Goal: Communication & Community: Answer question/provide support

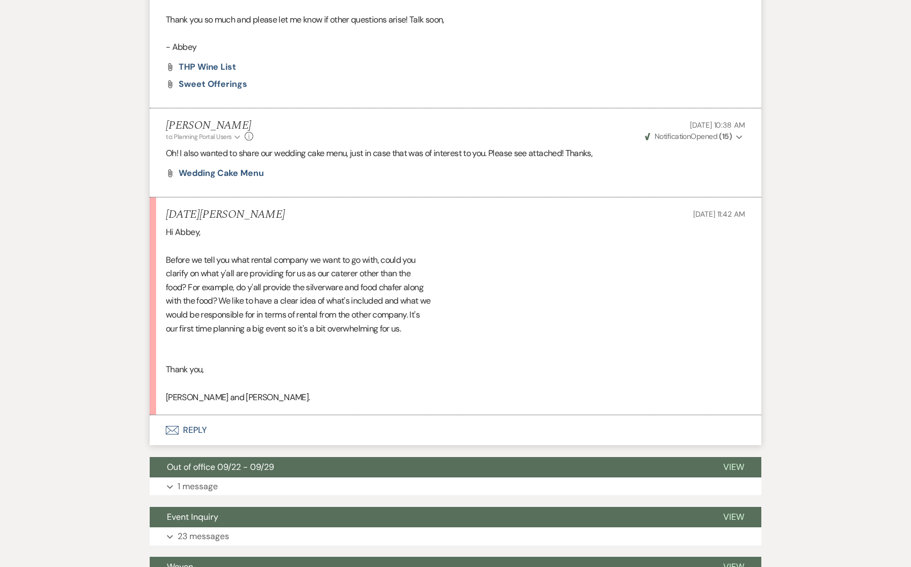
scroll to position [1346, 0]
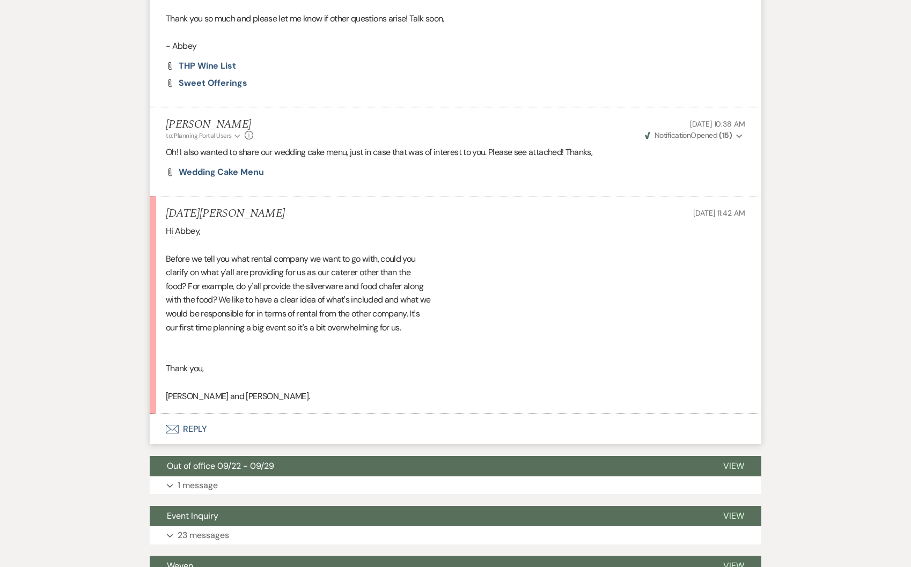
click at [207, 415] on button "Envelope Reply" at bounding box center [455, 429] width 611 height 30
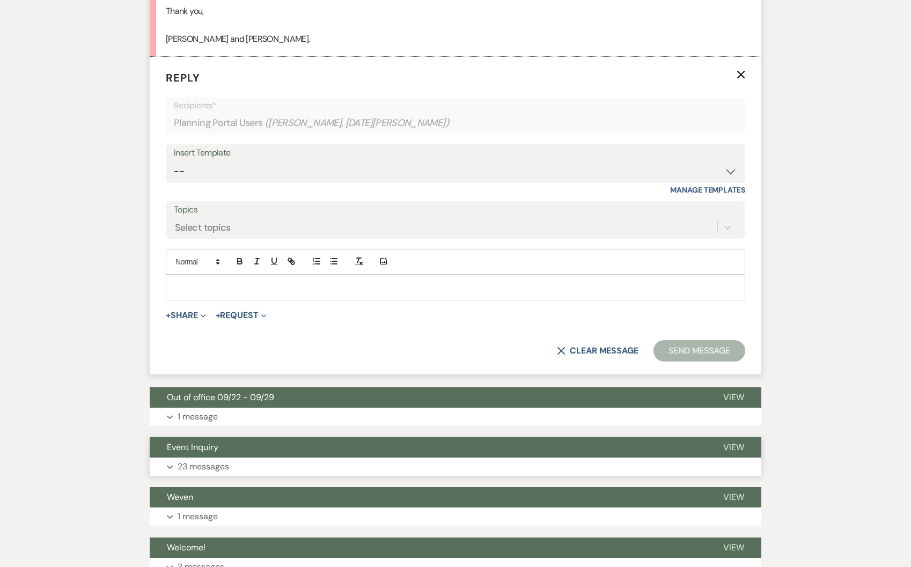
scroll to position [1778, 0]
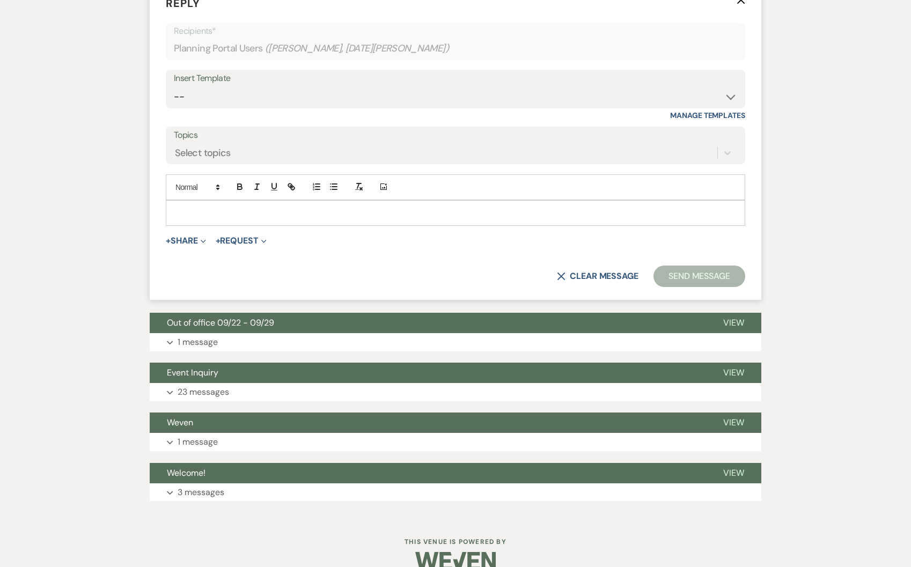
click at [208, 207] on p at bounding box center [455, 213] width 562 height 12
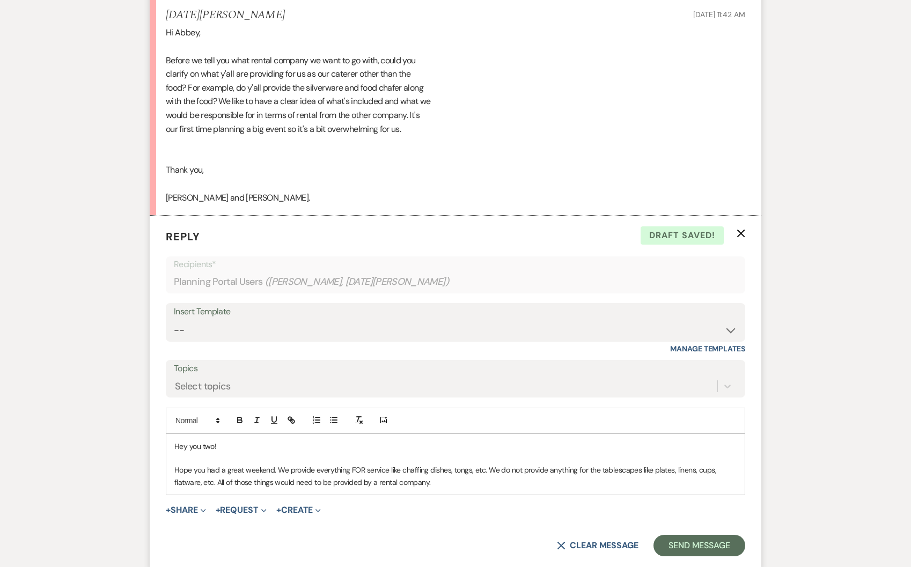
scroll to position [1543, 0]
click at [281, 466] on p "Hope you had a great weekend. We provide everything FOR service like chaffing d…" at bounding box center [455, 478] width 562 height 24
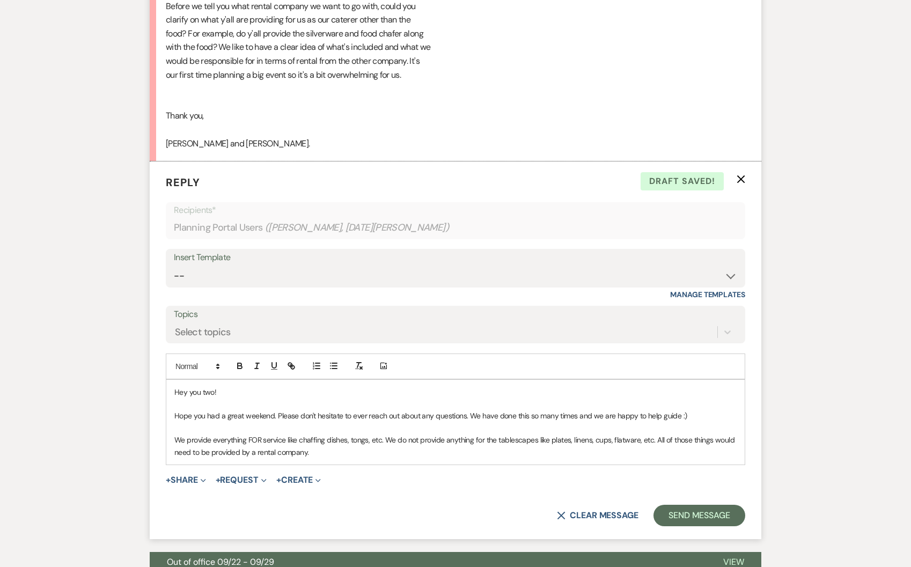
scroll to position [1604, 0]
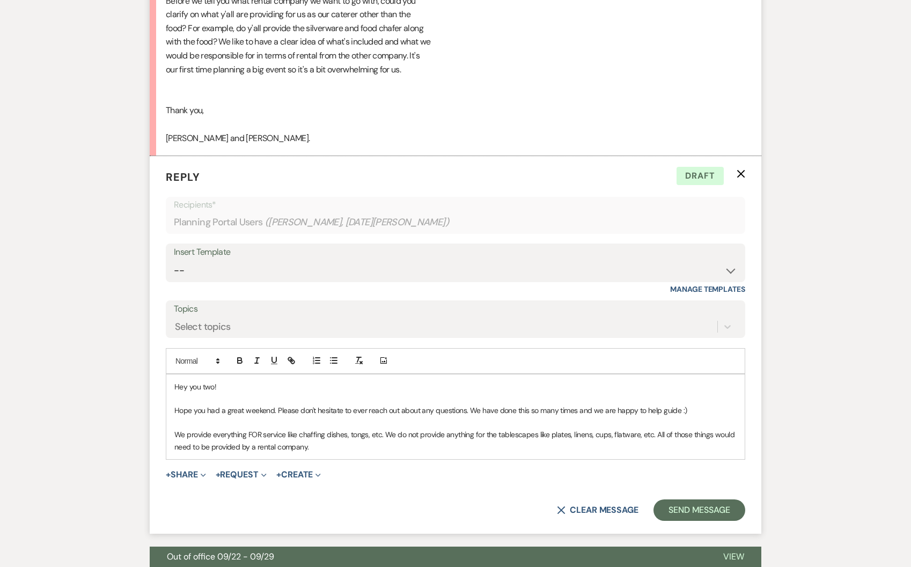
click at [320, 435] on p "We provide everything FOR service like chaffing dishes, tongs, etc. We do not p…" at bounding box center [455, 441] width 562 height 24
click at [382, 429] on p "We provide everything FOR service like chaffing dishes, tongs, etc. We do not p…" at bounding box center [455, 441] width 562 height 24
click at [387, 440] on div "Hey you two! Hope you had a great weekend. Please don't hesitate to ever reach …" at bounding box center [455, 416] width 578 height 85
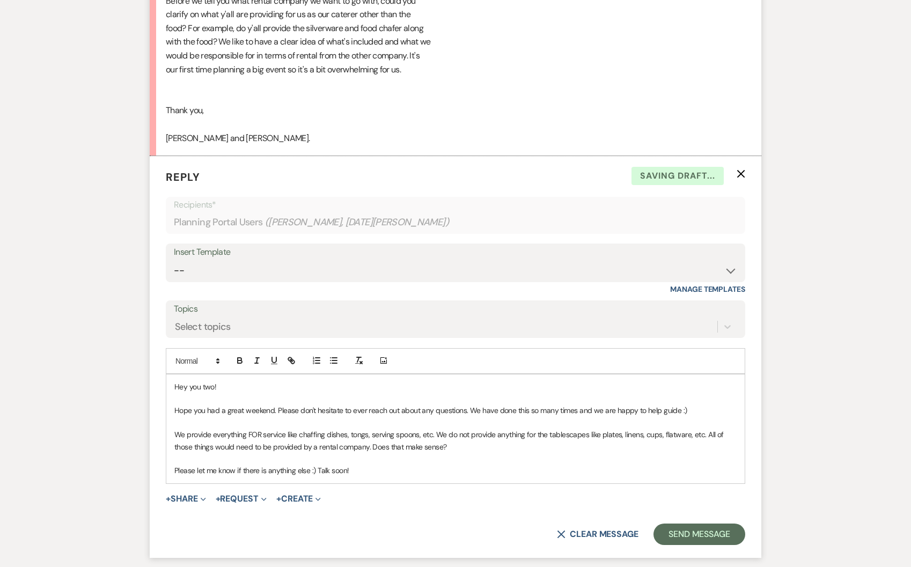
click at [669, 506] on form "Reply X Saving draft... Recipients* Planning Portal Users ( Richard Ra, Noel Th…" at bounding box center [455, 357] width 611 height 402
click at [689, 523] on button "Send Message" at bounding box center [699, 533] width 92 height 21
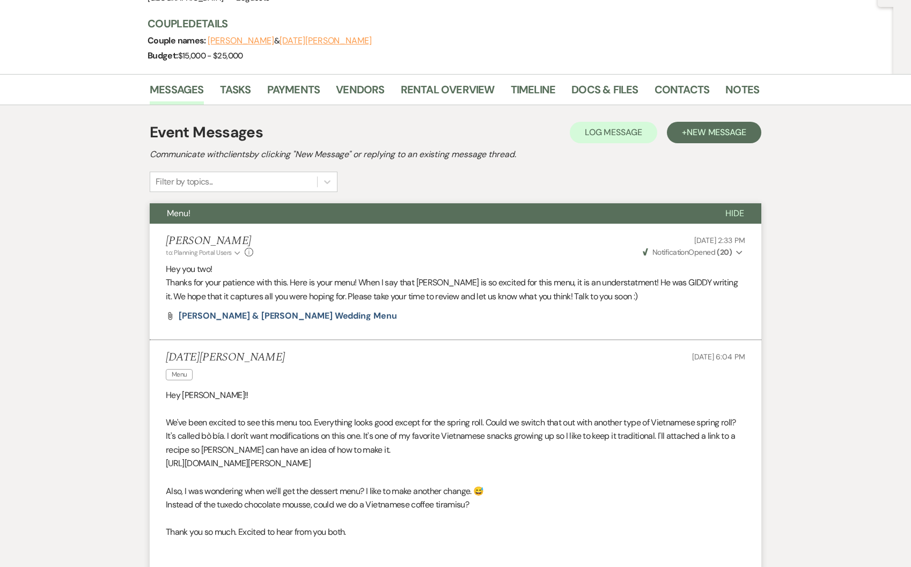
scroll to position [0, 0]
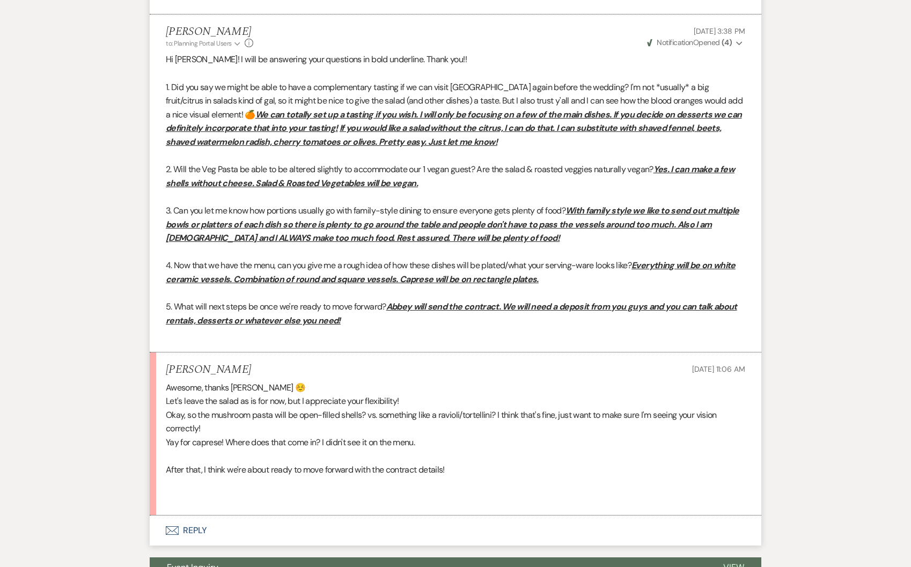
scroll to position [4784, 0]
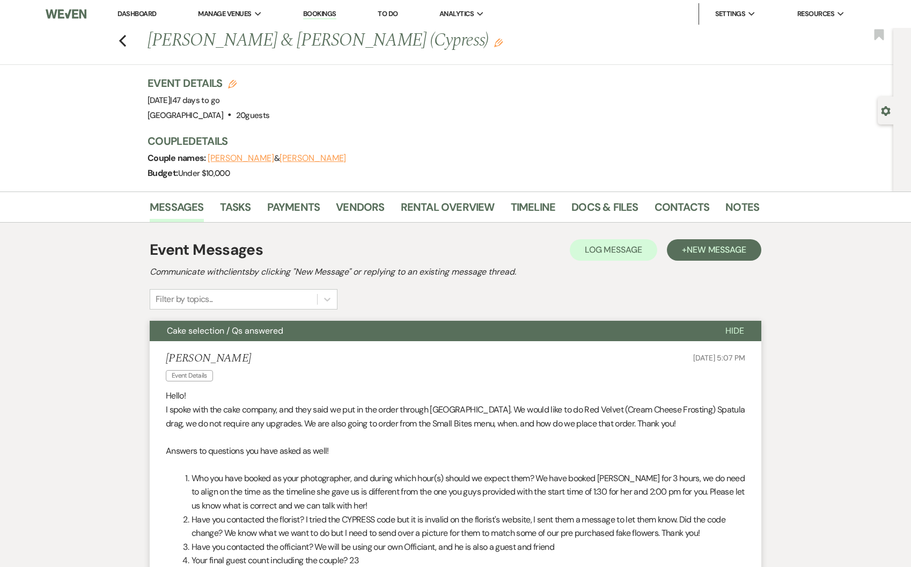
click at [139, 8] on li "Dashboard" at bounding box center [136, 13] width 49 height 21
click at [141, 17] on link "Dashboard" at bounding box center [136, 13] width 39 height 9
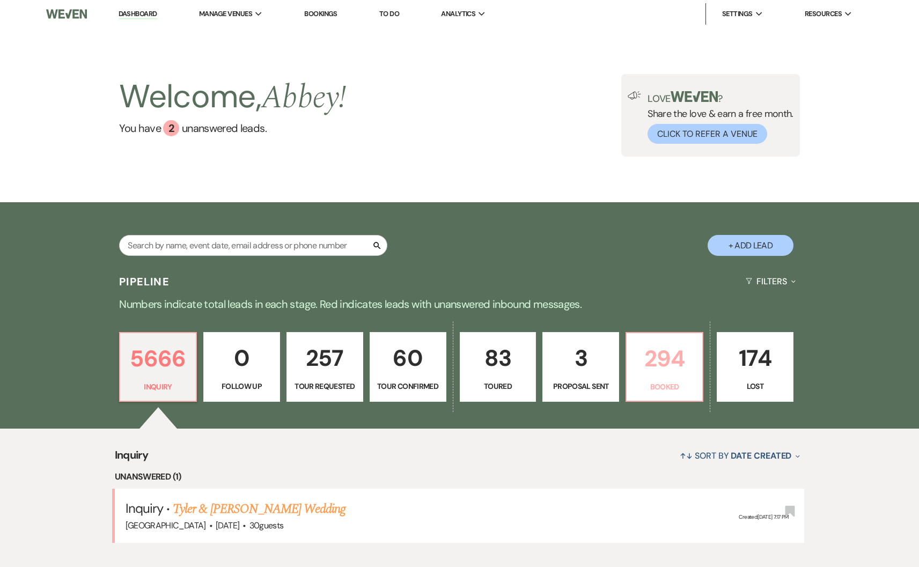
click at [653, 370] on p "294" at bounding box center [664, 359] width 63 height 36
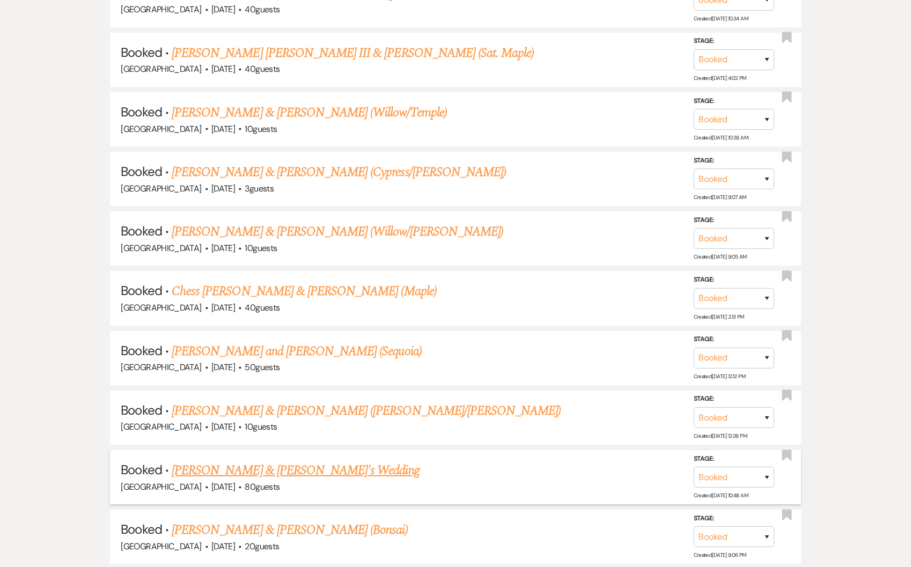
scroll to position [972, 0]
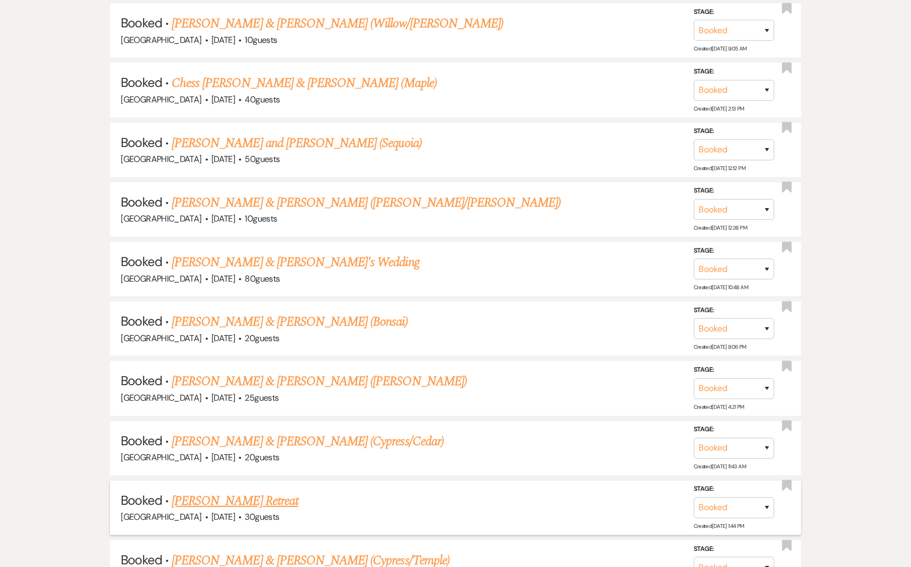
click at [215, 491] on link "An Huynh's Retreat" at bounding box center [235, 500] width 127 height 19
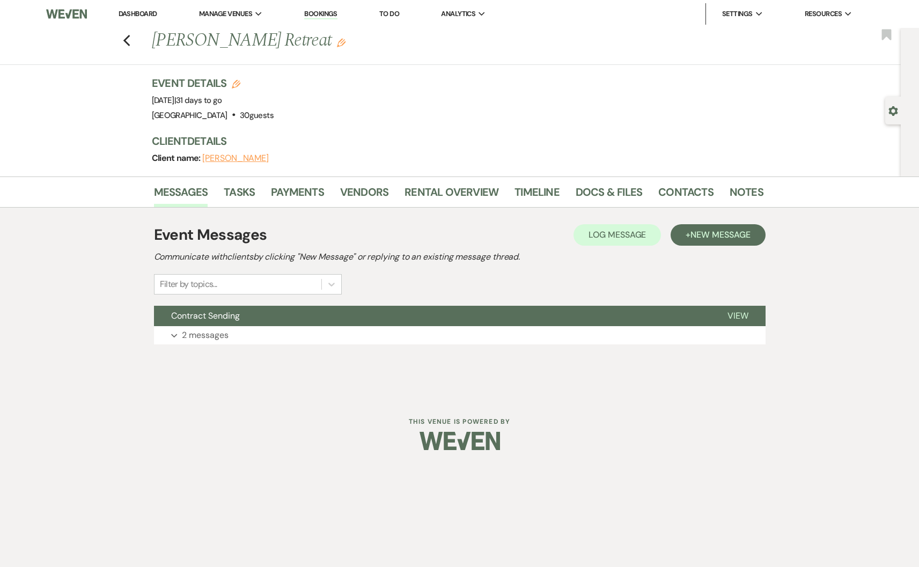
click at [247, 344] on div "Event Messages Log Log Message + New Message Communicate with clients by clicki…" at bounding box center [459, 283] width 611 height 131
click at [250, 336] on button "Expand 2 messages" at bounding box center [459, 335] width 611 height 18
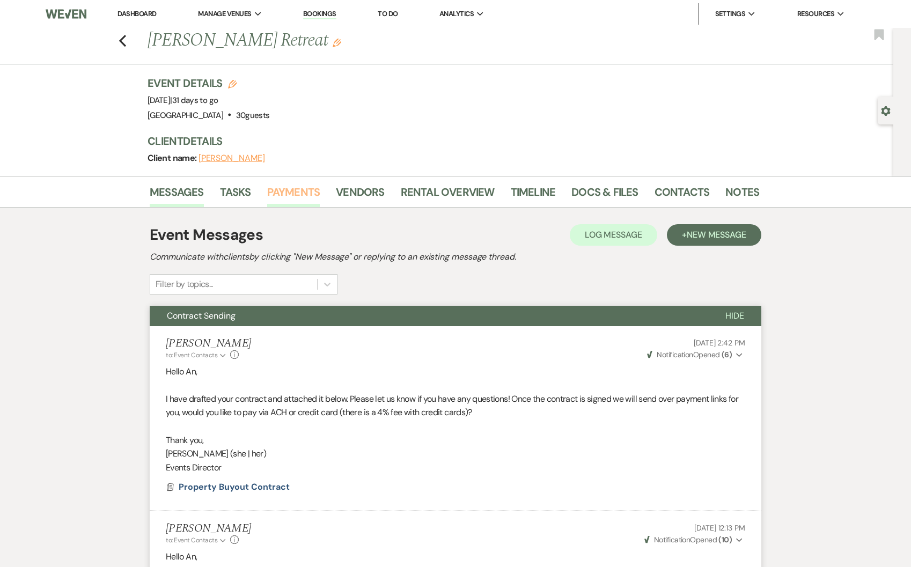
drag, startPoint x: 279, startPoint y: 196, endPoint x: 293, endPoint y: 205, distance: 16.4
click at [279, 196] on link "Payments" at bounding box center [293, 195] width 53 height 24
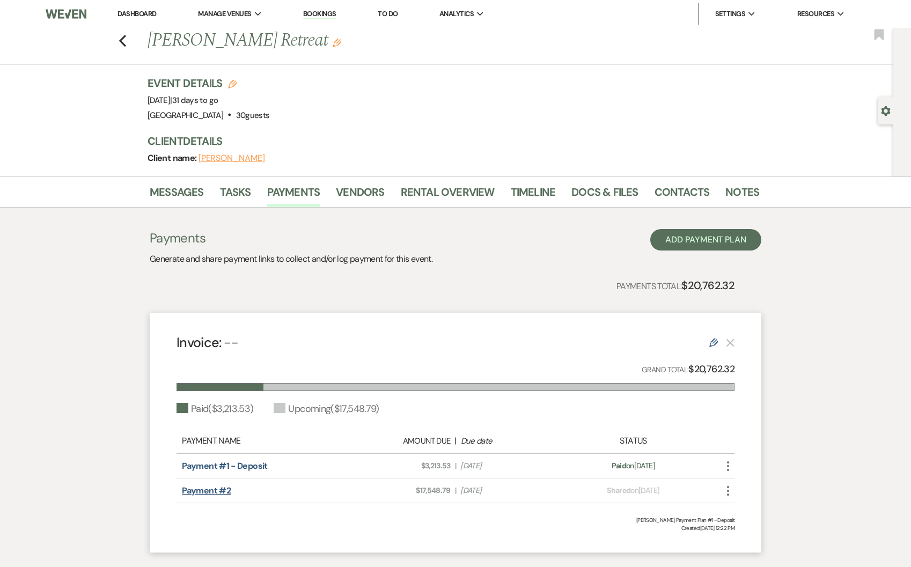
click at [201, 487] on link "Payment #2" at bounding box center [206, 490] width 49 height 11
